Goal: Task Accomplishment & Management: Manage account settings

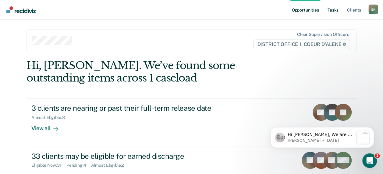
click at [337, 9] on link "Tasks" at bounding box center [332, 9] width 13 height 19
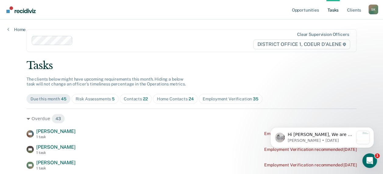
click at [134, 99] on div "Contacts 22" at bounding box center [136, 98] width 24 height 5
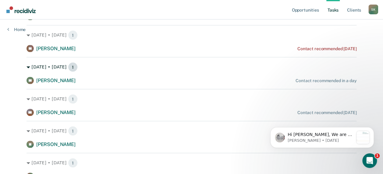
scroll to position [578, 0]
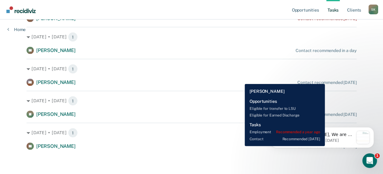
drag, startPoint x: 240, startPoint y: 146, endPoint x: 256, endPoint y: 145, distance: 16.4
click at [252, 145] on div "[PERSON_NAME] Contact recommended [DATE]" at bounding box center [191, 146] width 330 height 7
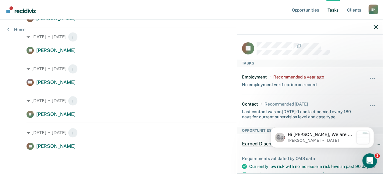
scroll to position [30, 0]
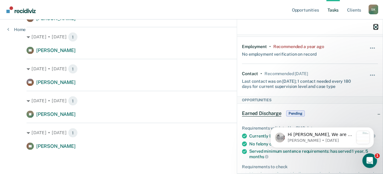
click at [375, 28] on icon "button" at bounding box center [375, 27] width 4 height 4
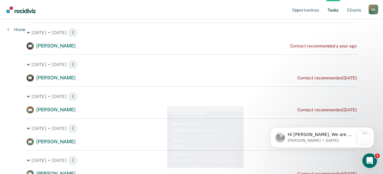
scroll to position [0, 0]
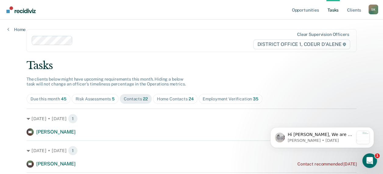
click at [181, 97] on div "Home Contacts 24" at bounding box center [175, 98] width 37 height 5
click at [89, 98] on div "Risk Assessments 5" at bounding box center [94, 98] width 39 height 5
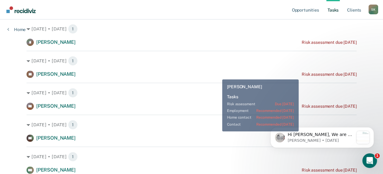
scroll to position [114, 0]
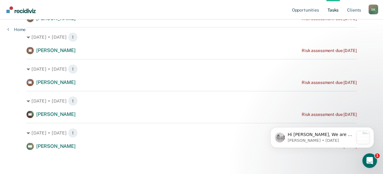
click at [229, 156] on main "Clear supervision officers DISTRICT OFFICE 1, COEUR D'ALENE Tasks The clients b…" at bounding box center [191, 33] width 344 height 254
